Goal: Task Accomplishment & Management: Manage account settings

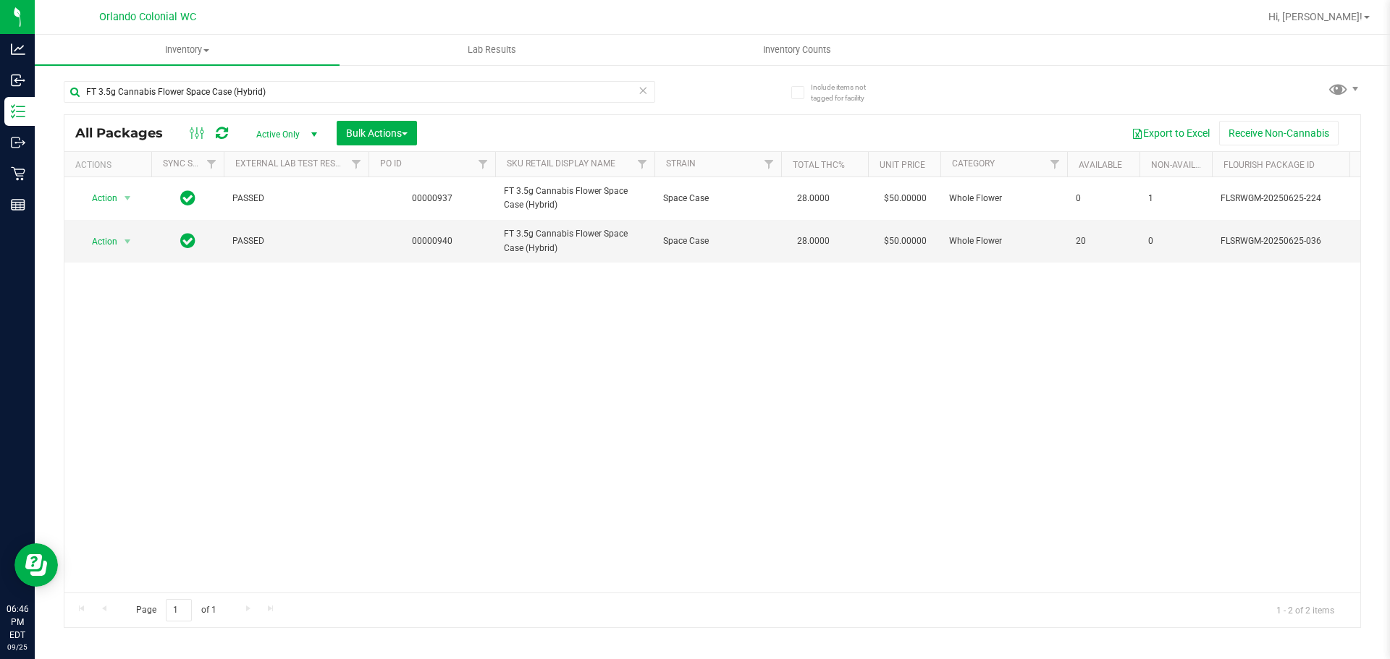
click at [639, 93] on icon at bounding box center [643, 89] width 10 height 17
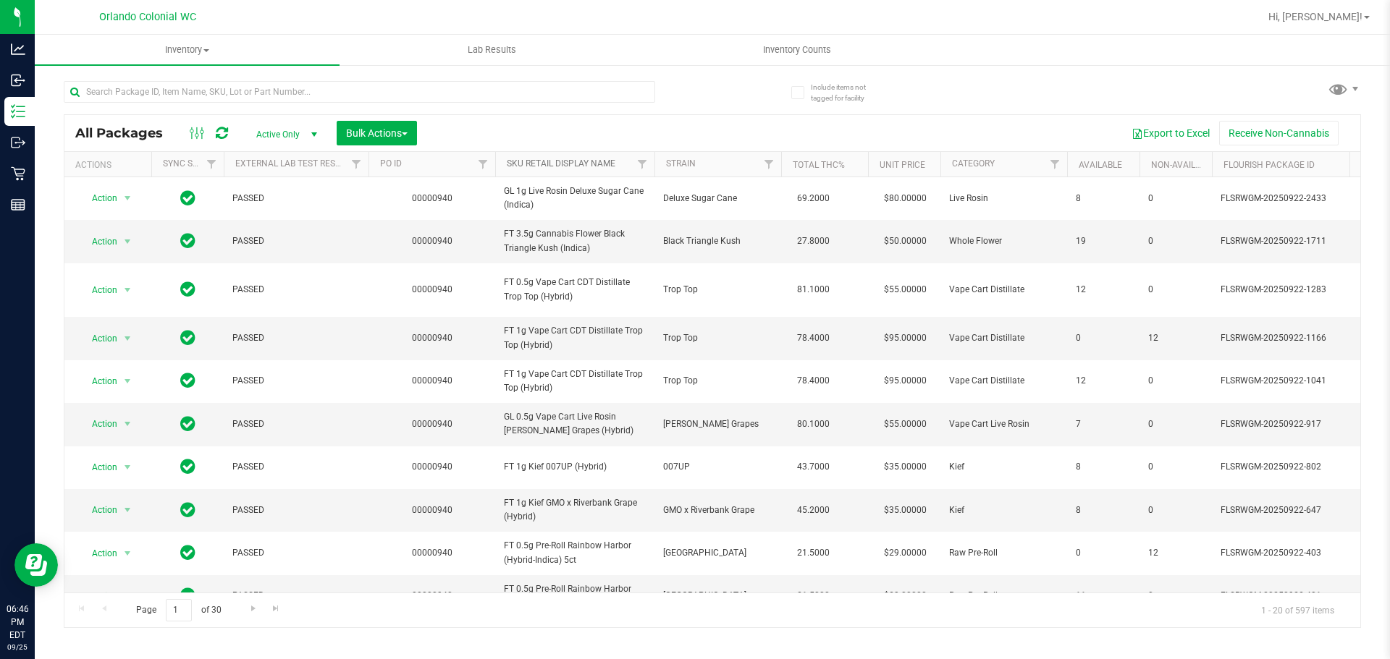
click at [528, 167] on link "SKU Retail Display Name" at bounding box center [561, 163] width 109 height 10
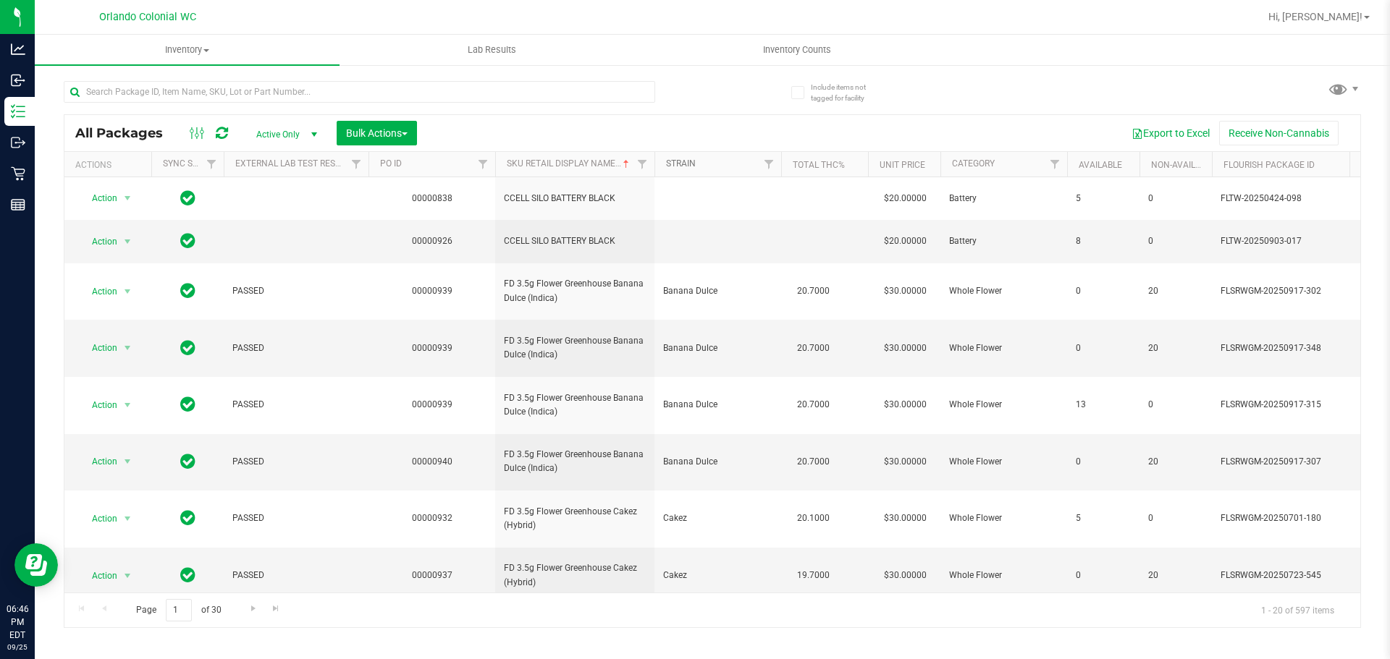
click at [684, 161] on link "Strain" at bounding box center [681, 163] width 30 height 10
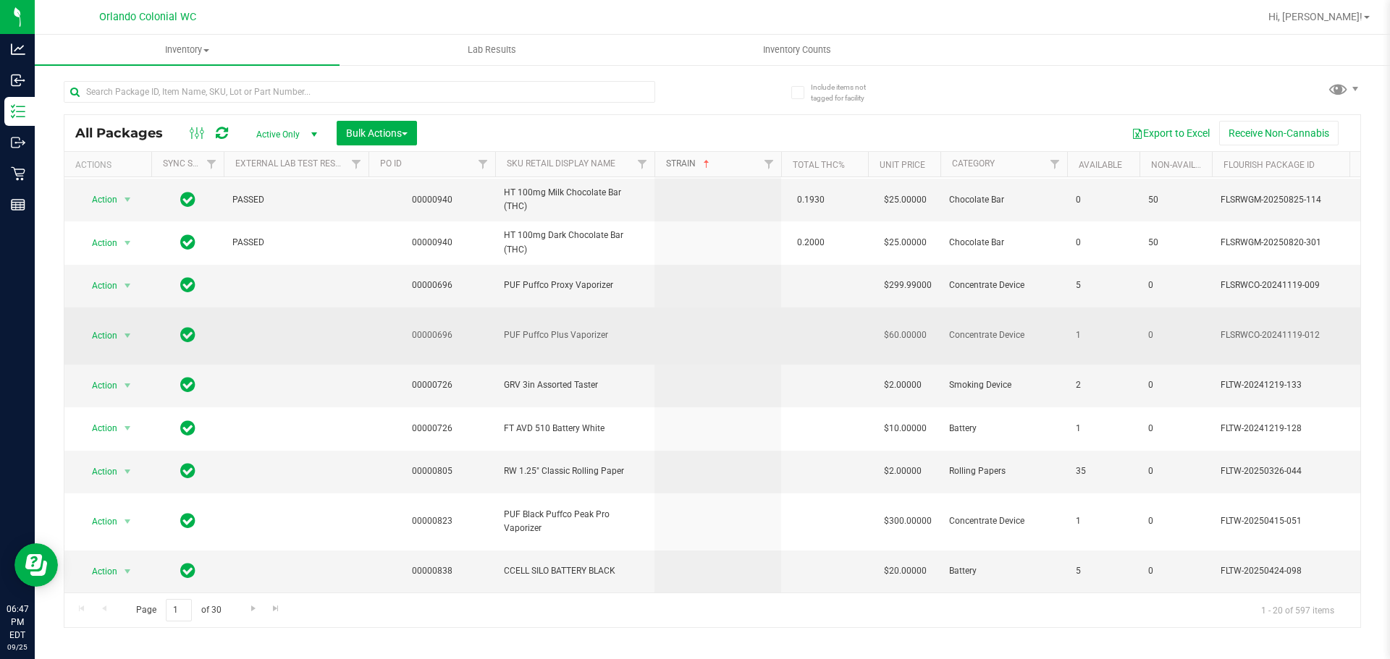
scroll to position [585, 0]
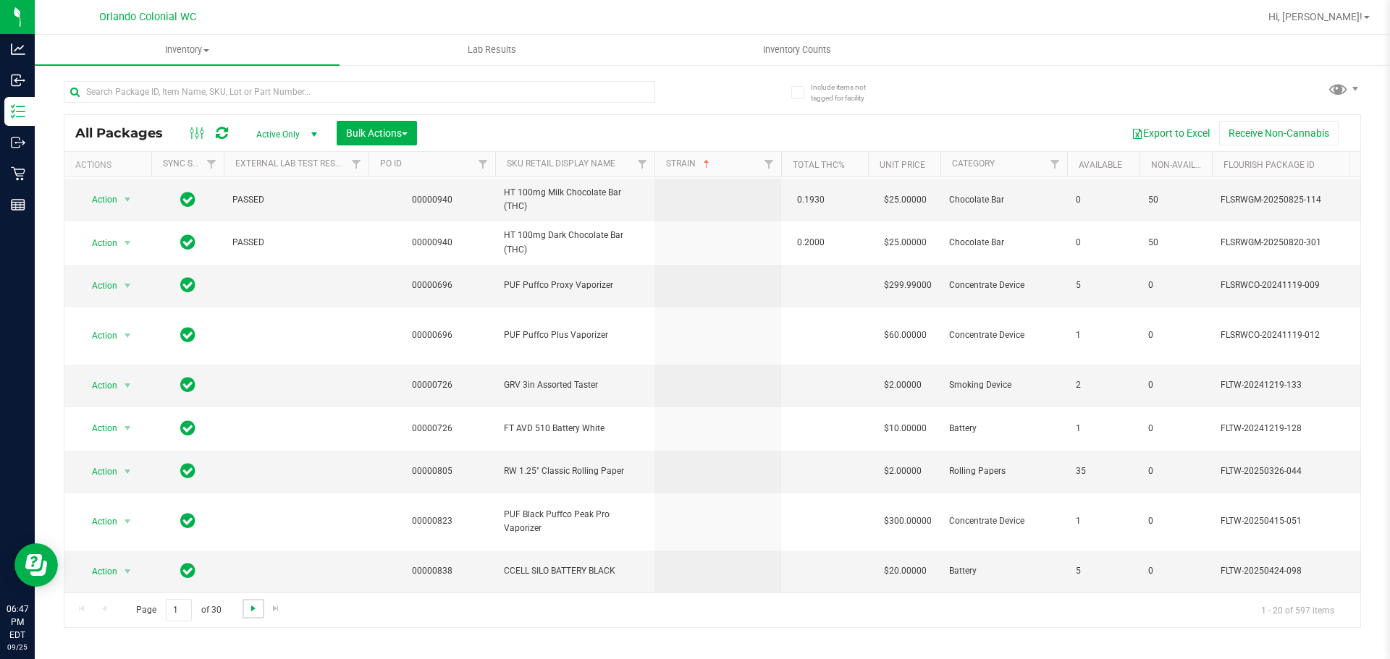
click at [248, 608] on span "Go to the next page" at bounding box center [254, 609] width 12 height 12
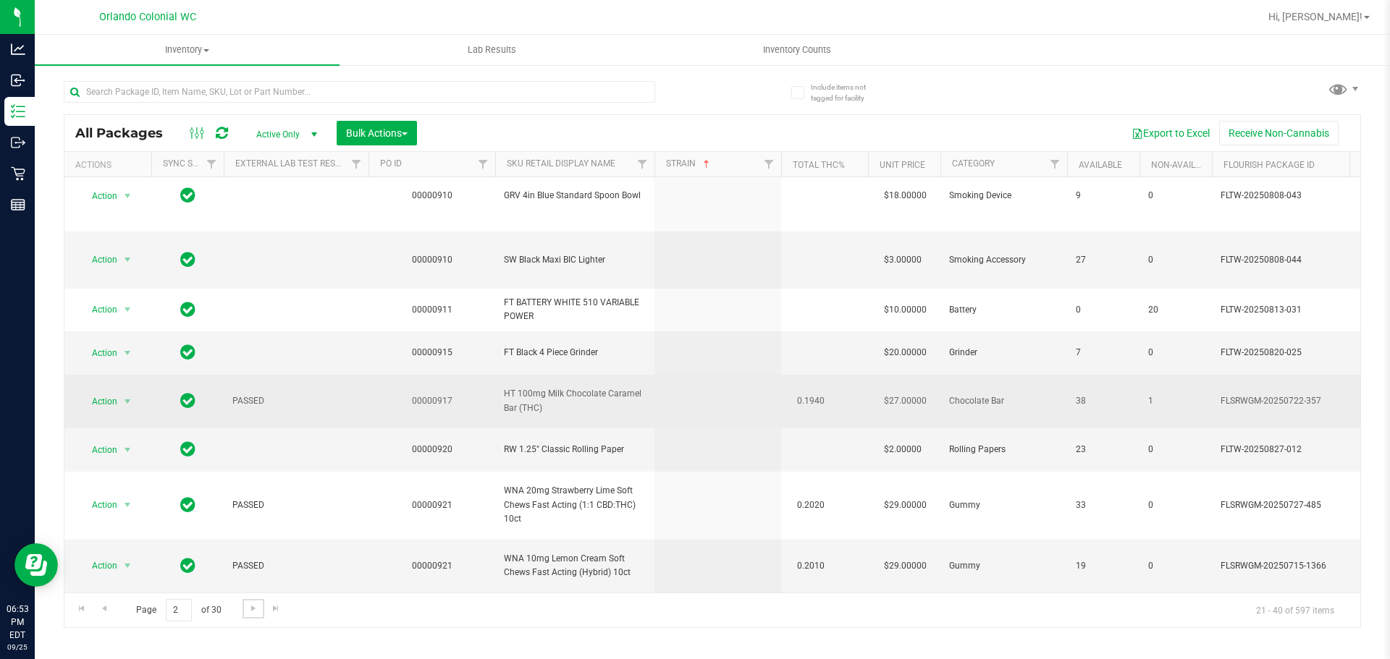
scroll to position [657, 0]
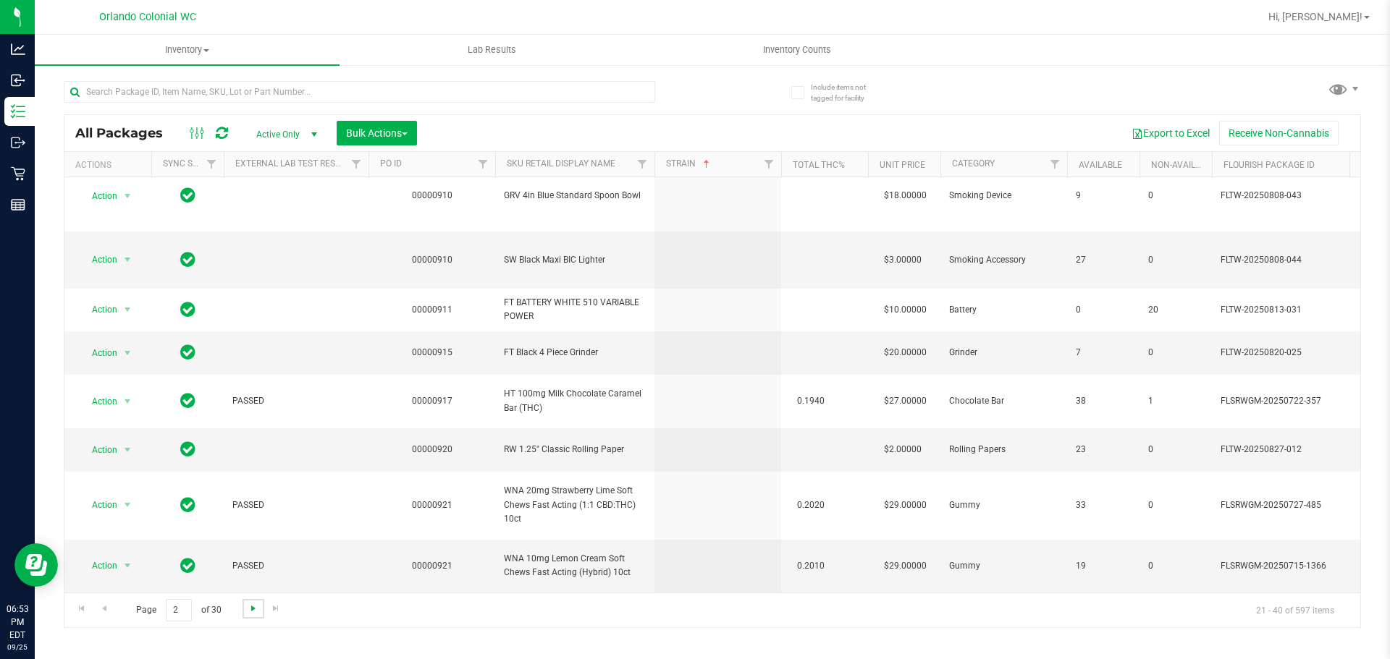
click at [253, 605] on span "Go to the next page" at bounding box center [254, 609] width 12 height 12
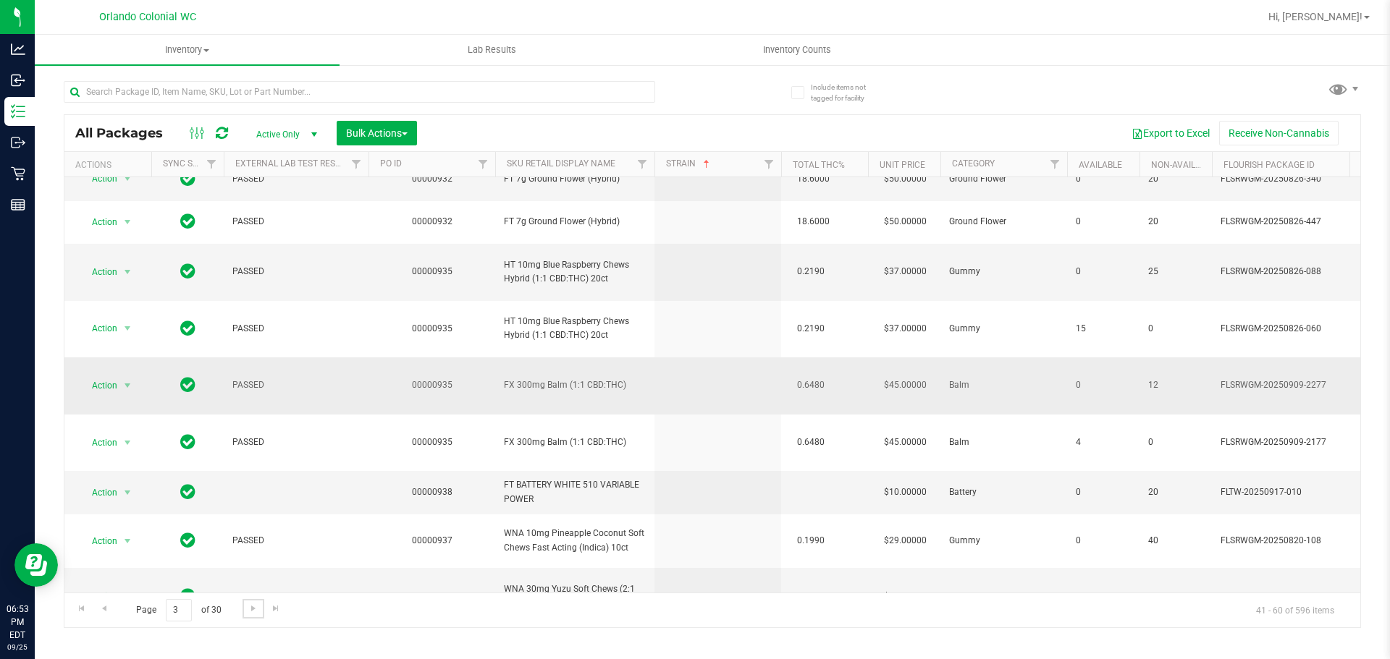
scroll to position [599, 0]
